Goal: Contribute content: Contribute content

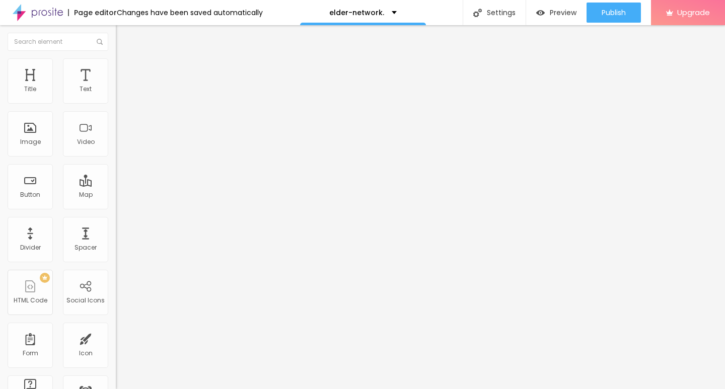
click at [116, 224] on img at bounding box center [118, 221] width 5 height 5
click at [116, 87] on span "Add image" at bounding box center [136, 82] width 41 height 9
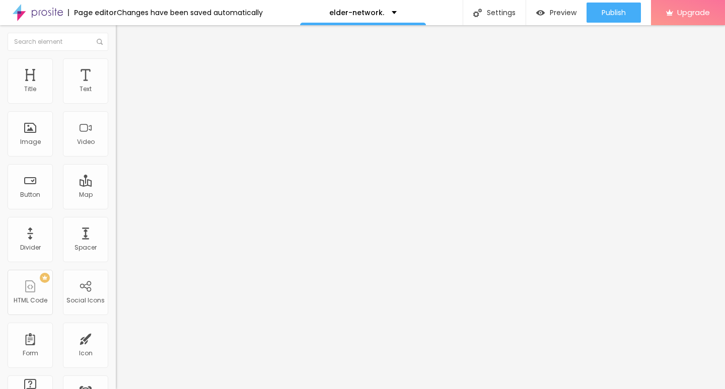
click at [116, 67] on li "Style" at bounding box center [174, 63] width 116 height 10
type input "10"
click at [116, 103] on input "range" at bounding box center [148, 99] width 65 height 8
type input "10"
click at [123, 35] on div "Edit Image" at bounding box center [149, 37] width 53 height 8
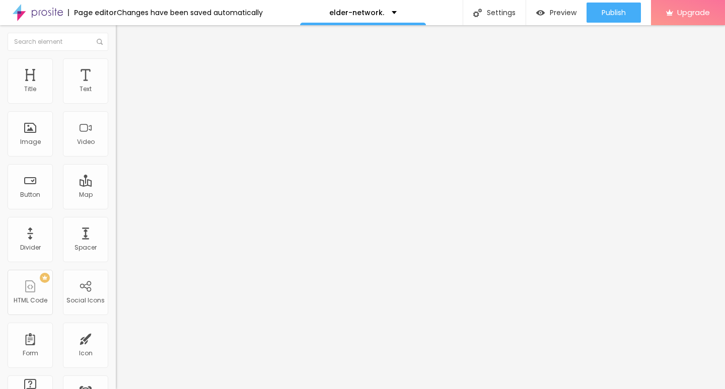
click at [123, 39] on div "Edit Text" at bounding box center [146, 37] width 46 height 8
click at [123, 37] on div "Edit Coluna" at bounding box center [150, 37] width 55 height 8
click at [116, 95] on input "Click me" at bounding box center [176, 90] width 121 height 10
click at [116, 157] on span "Default" at bounding box center [127, 154] width 22 height 9
click at [116, 158] on span "Default" at bounding box center [127, 154] width 22 height 9
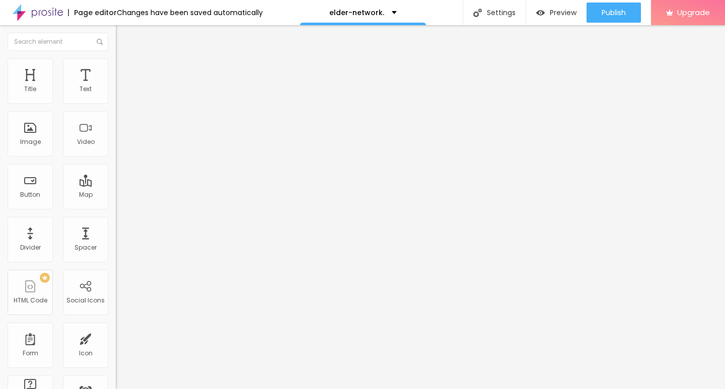
click at [116, 158] on span "Default" at bounding box center [127, 154] width 22 height 9
click at [116, 156] on span "Default" at bounding box center [127, 154] width 22 height 9
click at [116, 165] on span "Small" at bounding box center [125, 160] width 18 height 9
click at [116, 191] on div "Link" at bounding box center [174, 185] width 116 height 12
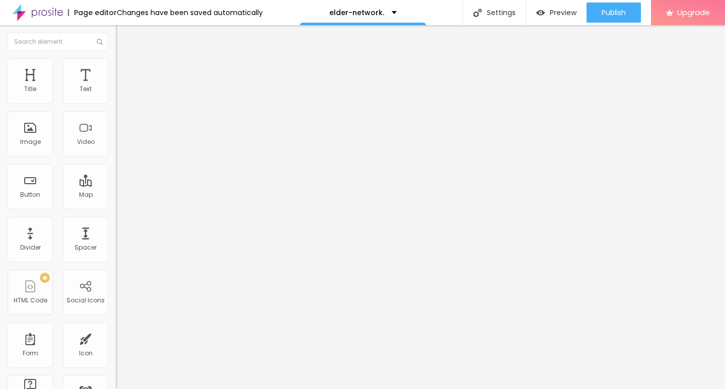
click at [116, 95] on input "Click me" at bounding box center [176, 90] width 121 height 10
paste input "→ VIEW DOCUMENT HERE"
type input "→ VIEW DOCUMENT HERE"
click at [116, 191] on div "Link" at bounding box center [174, 185] width 116 height 12
click at [116, 208] on input "https://" at bounding box center [176, 202] width 121 height 10
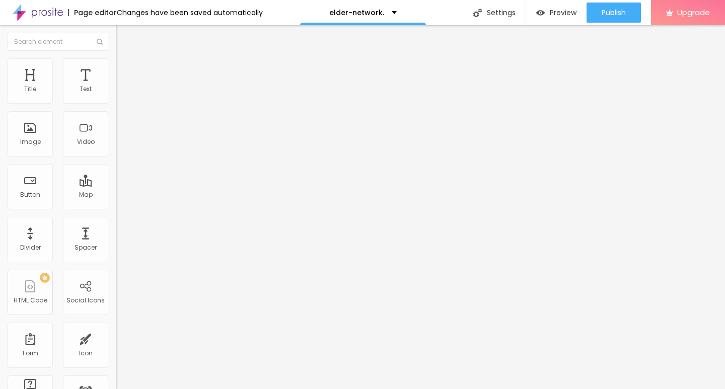
paste input "[DOMAIN_NAME][URL]"
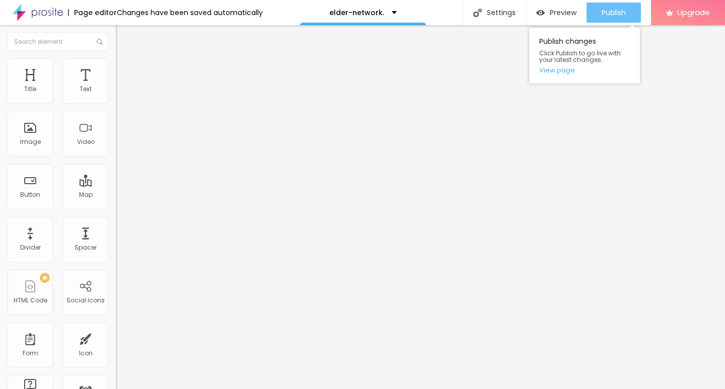
type input "[URL][DOMAIN_NAME]"
click at [612, 11] on span "Publish" at bounding box center [614, 13] width 24 height 8
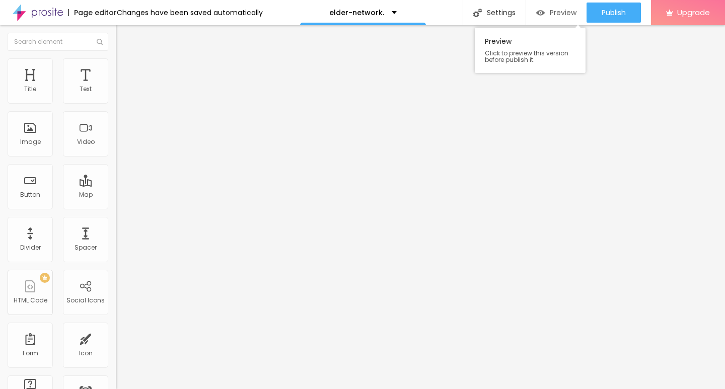
click at [554, 12] on span "Preview" at bounding box center [563, 13] width 27 height 8
